Goal: Transaction & Acquisition: Purchase product/service

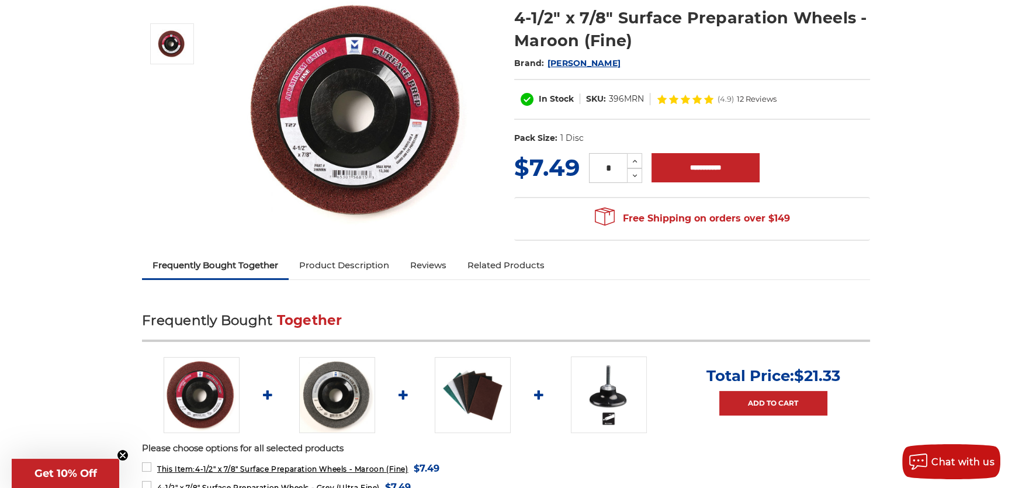
scroll to position [106, 0]
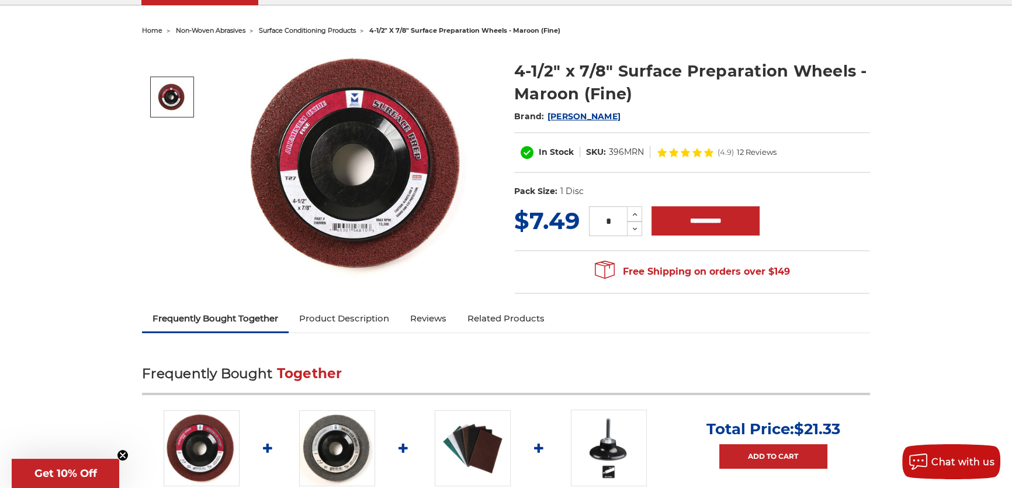
click at [556, 119] on span "[PERSON_NAME]" at bounding box center [584, 116] width 73 height 11
